Goal: Information Seeking & Learning: Learn about a topic

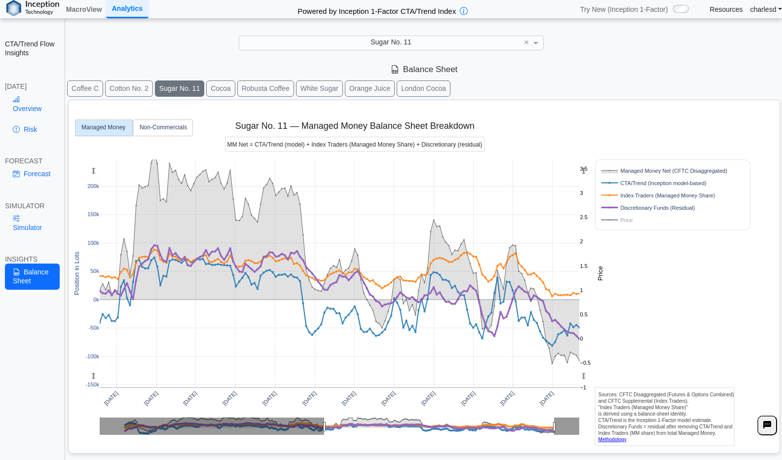
scroll to position [12, 0]
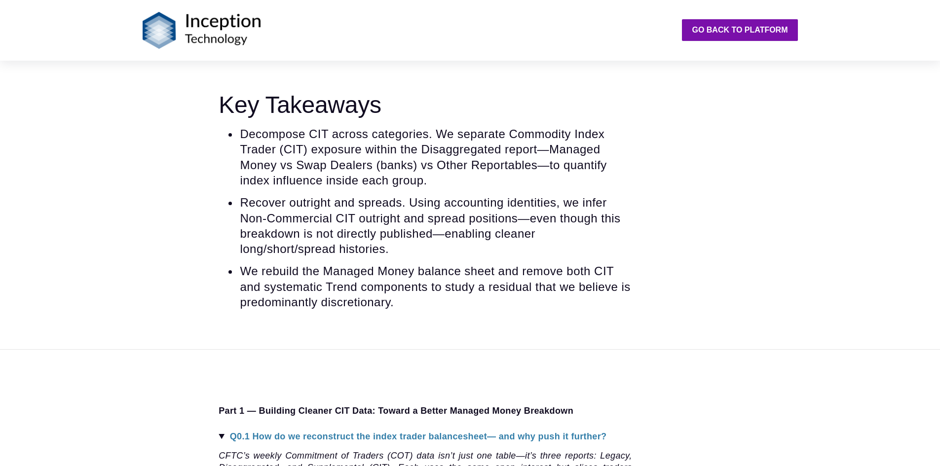
scroll to position [148, 0]
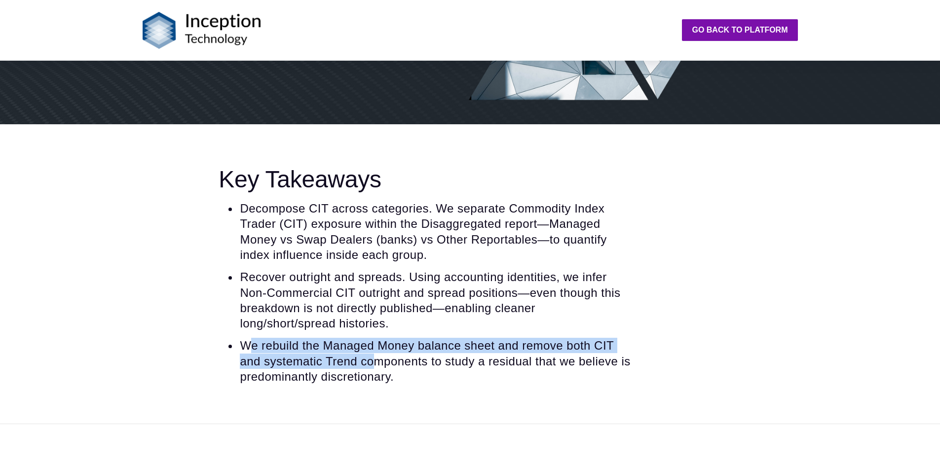
drag, startPoint x: 246, startPoint y: 349, endPoint x: 395, endPoint y: 355, distance: 149.2
click at [395, 355] on li "We rebuild the Managed Money balance sheet and remove both CIT and systematic T…" at bounding box center [435, 361] width 393 height 46
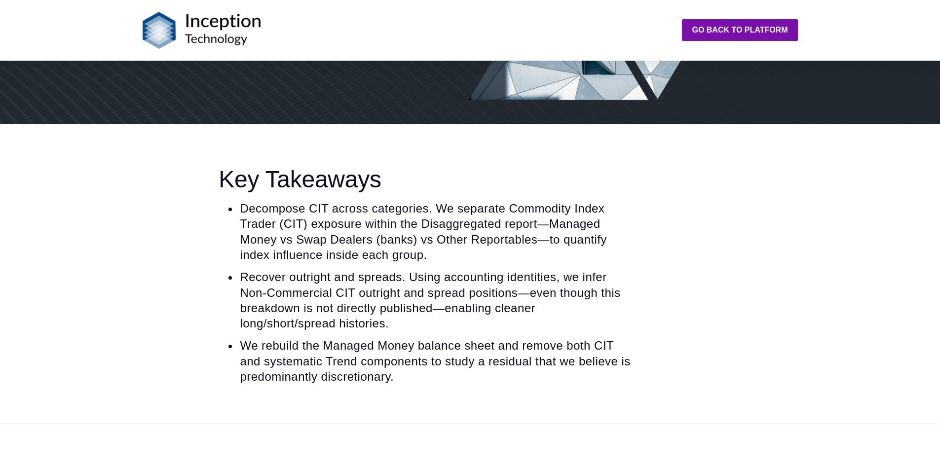
drag, startPoint x: 325, startPoint y: 363, endPoint x: 447, endPoint y: 367, distance: 122.0
click at [444, 367] on li "We rebuild the Managed Money balance sheet and remove both CIT and systematic T…" at bounding box center [435, 361] width 393 height 46
click at [439, 376] on li "We rebuild the Managed Money balance sheet and remove both CIT and systematic T…" at bounding box center [435, 361] width 393 height 46
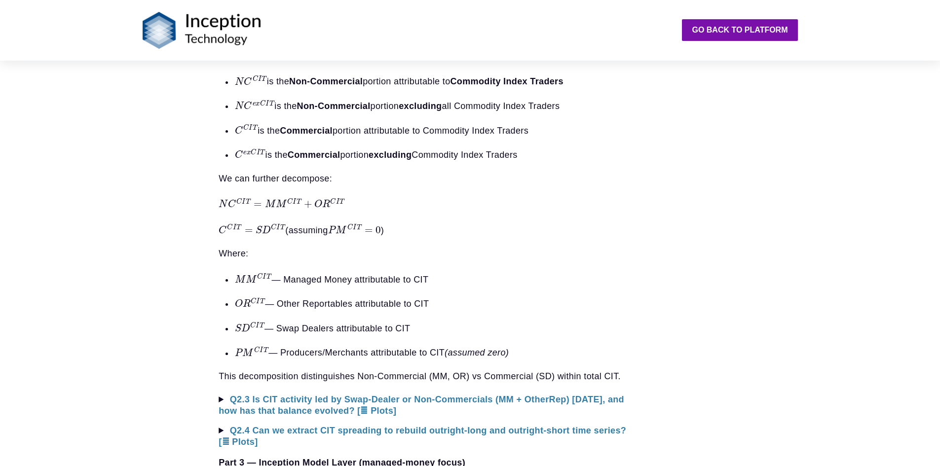
scroll to position [1481, 0]
